Goal: Task Accomplishment & Management: Use online tool/utility

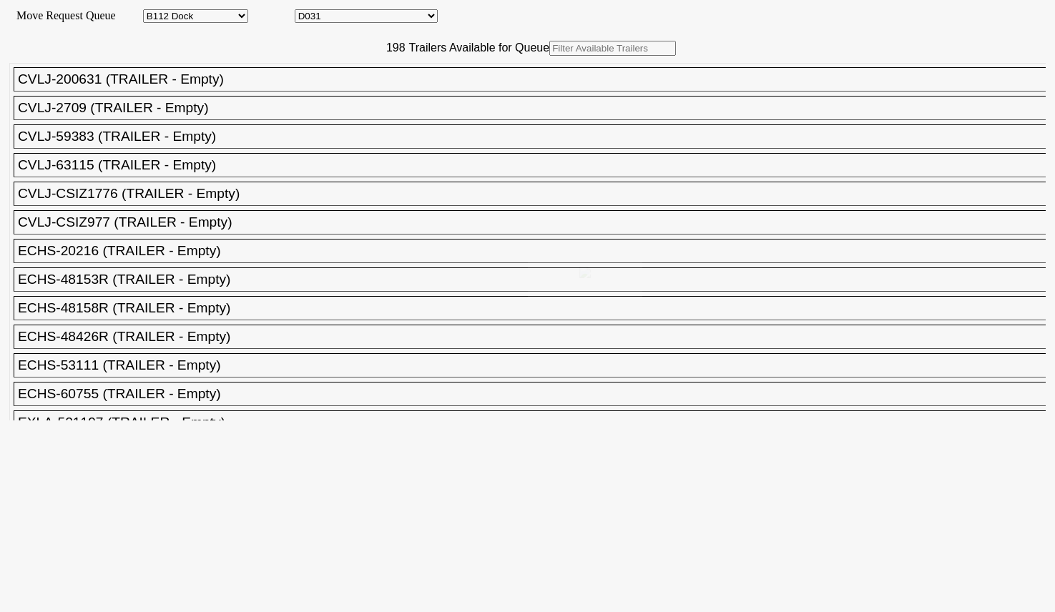
select select "121"
select select "3277"
drag, startPoint x: 0, startPoint y: 0, endPoint x: 318, endPoint y: 83, distance: 328.8
click at [549, 56] on input "text" at bounding box center [612, 48] width 127 height 15
paste input "UMXU254826"
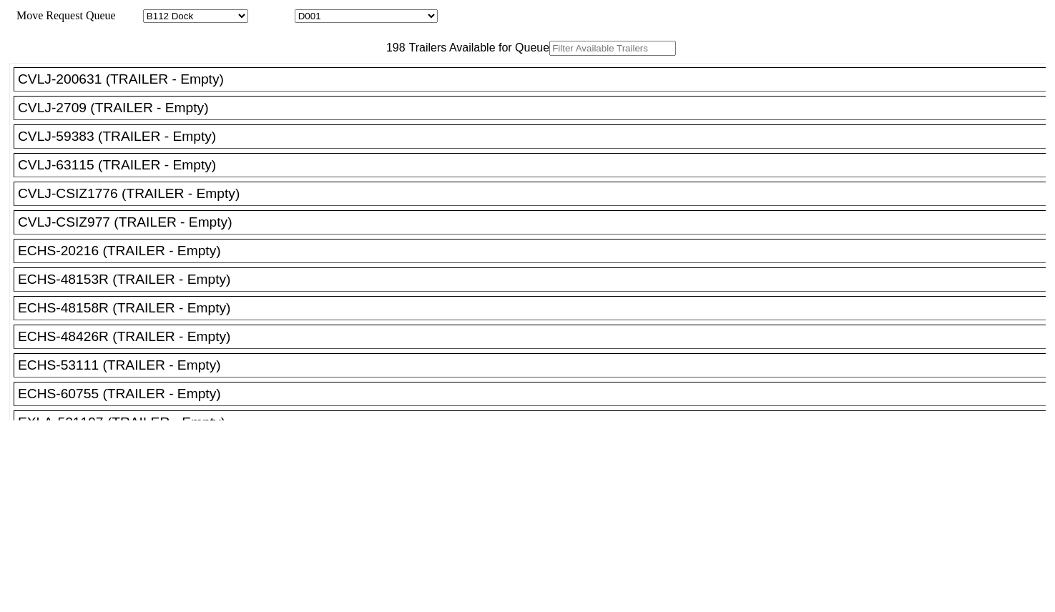
type input "UMXU254826"
click at [549, 56] on input "text" at bounding box center [612, 48] width 127 height 15
paste input "GMEP53670"
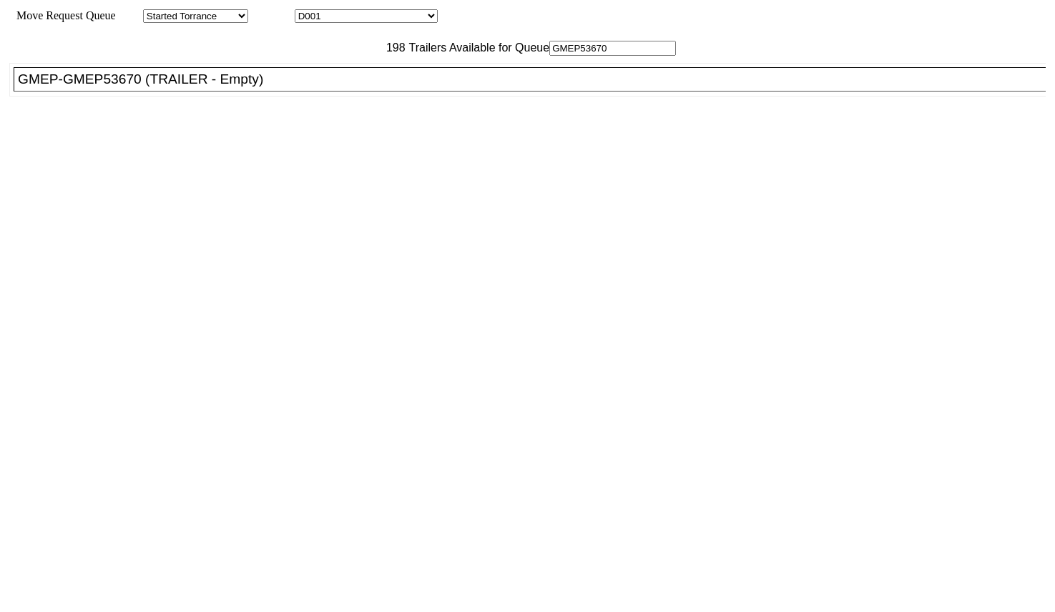
type input "GMEP53670"
click at [327, 87] on div "GMEP-GMEP53670 (TRAILER - Empty)" at bounding box center [536, 80] width 1036 height 16
